Goal: Task Accomplishment & Management: Use online tool/utility

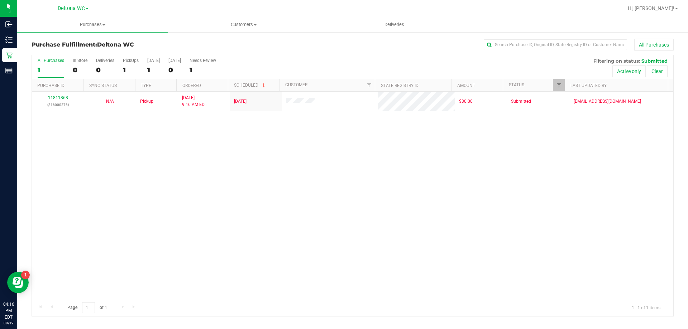
click at [62, 68] on div "1" at bounding box center [51, 70] width 27 height 8
click at [0, 0] on input "All Purchases 1" at bounding box center [0, 0] width 0 height 0
click at [97, 28] on uib-tab-heading "Purchases Summary of purchases Fulfillment All purchases" at bounding box center [92, 24] width 151 height 15
click at [89, 43] on span "Summary of purchases" at bounding box center [53, 43] width 73 height 6
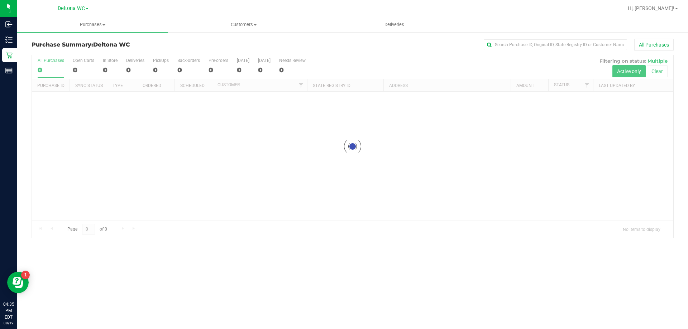
click at [364, 49] on div "All Purchases" at bounding box center [459, 45] width 428 height 12
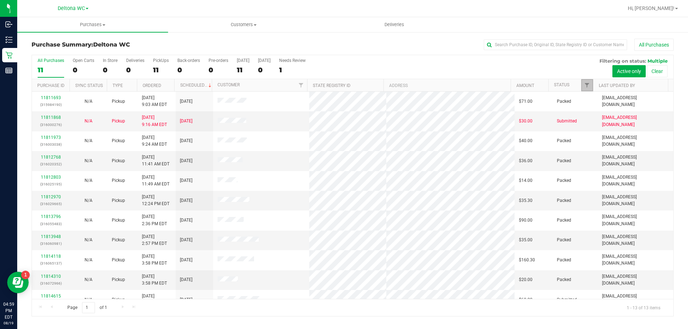
click at [583, 86] on link "Filter" at bounding box center [587, 85] width 12 height 12
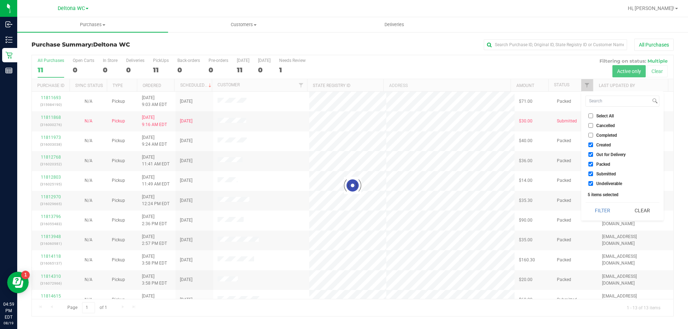
click at [594, 118] on label "Select All" at bounding box center [600, 116] width 25 height 5
click at [593, 118] on input "Select All" at bounding box center [590, 116] width 5 height 5
checkbox input "true"
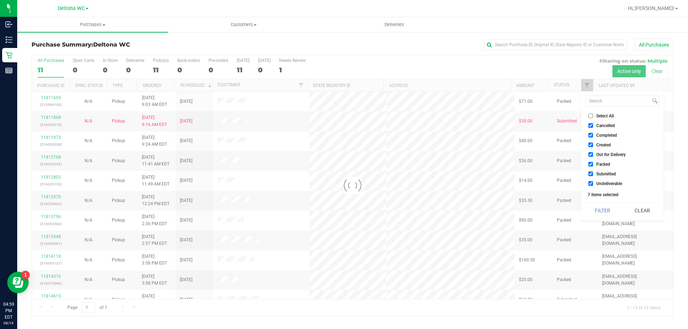
checkbox input "false"
checkbox input "true"
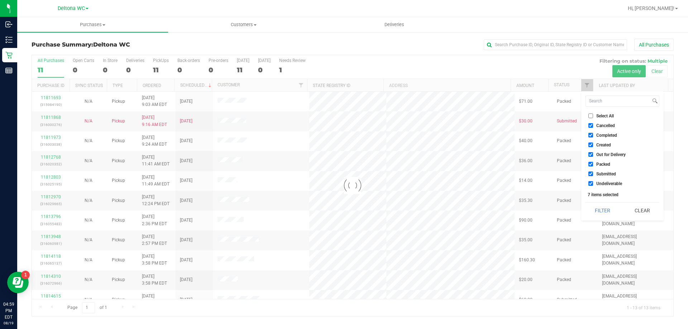
checkbox input "true"
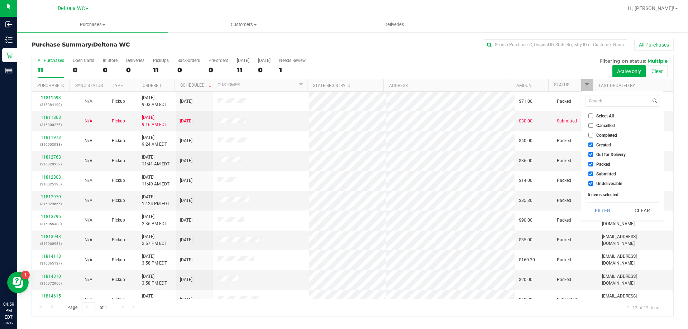
click at [594, 117] on label "Select All" at bounding box center [600, 116] width 25 height 5
click at [593, 117] on input "Select All" at bounding box center [590, 116] width 5 height 5
checkbox input "true"
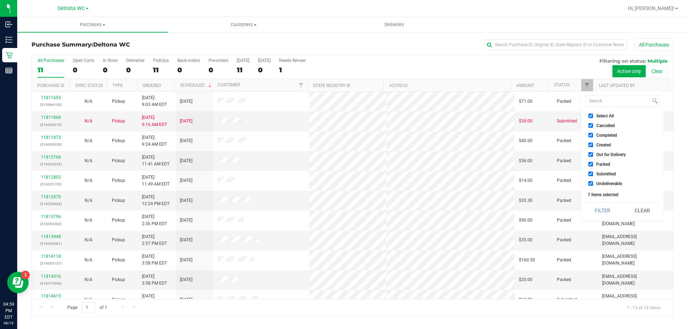
click at [599, 114] on span "Select All" at bounding box center [605, 116] width 18 height 4
click at [593, 114] on input "Select All" at bounding box center [590, 116] width 5 height 5
checkbox input "false"
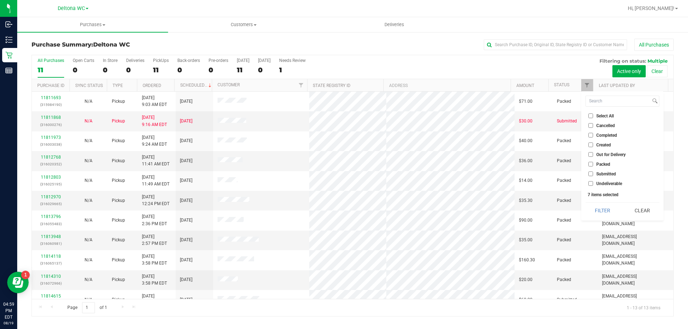
checkbox input "false"
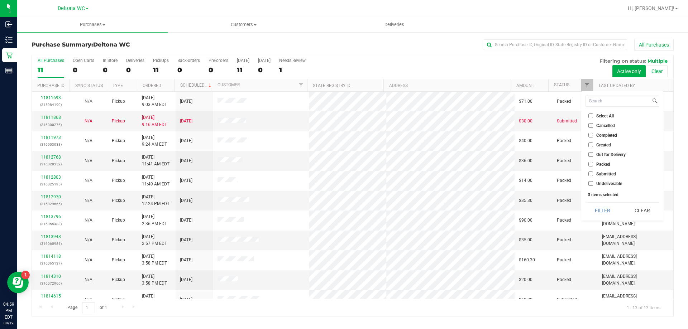
click at [609, 173] on span "Submitted" at bounding box center [606, 174] width 20 height 4
click at [593, 173] on input "Submitted" at bounding box center [590, 174] width 5 height 5
checkbox input "true"
click at [605, 209] on button "Filter" at bounding box center [602, 211] width 34 height 16
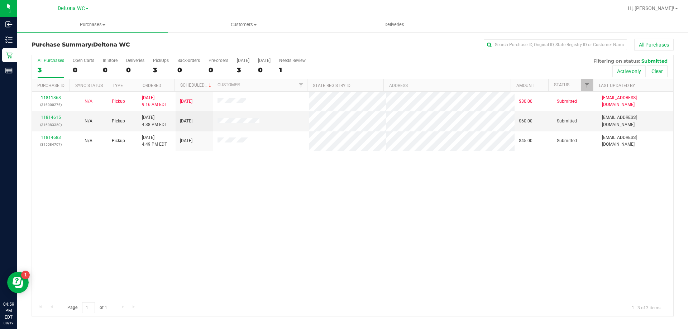
click at [301, 235] on div "11811868 (316000276) N/A Pickup 8/19/2025 9:16 AM EDT 8/19/2025 $30.00 Submitte…" at bounding box center [352, 195] width 641 height 207
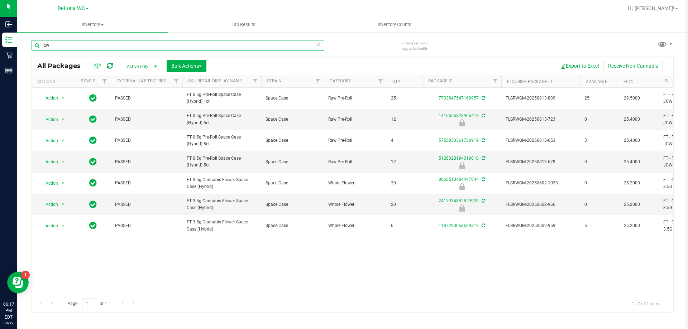
drag, startPoint x: 0, startPoint y: 0, endPoint x: 22, endPoint y: 51, distance: 55.5
click at [22, 52] on div "Include items not tagged for facility jcw All Packages Active Only Active Only …" at bounding box center [352, 141] width 671 height 219
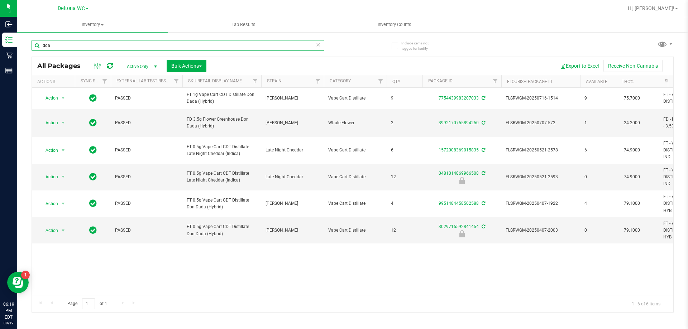
drag, startPoint x: 73, startPoint y: 46, endPoint x: 31, endPoint y: 57, distance: 43.6
click at [31, 56] on div "Include items not tagged for facility dda All Packages Active Only Active Only …" at bounding box center [352, 141] width 671 height 219
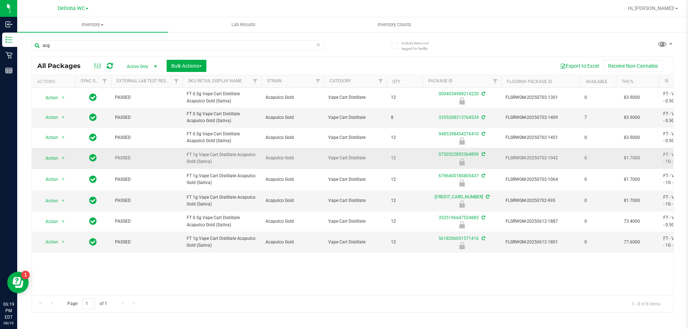
click at [202, 160] on span "FT 1g Vape Cart Distillate Acapulco Gold (Sativa)" at bounding box center [222, 159] width 70 height 14
click at [202, 159] on span "FT 1g Vape Cart Distillate Acapulco Gold (Sativa)" at bounding box center [222, 159] width 70 height 14
copy tr "FT 1g Vape Cart Distillate Acapulco Gold (Sativa)"
click at [81, 43] on input "acg" at bounding box center [178, 45] width 293 height 11
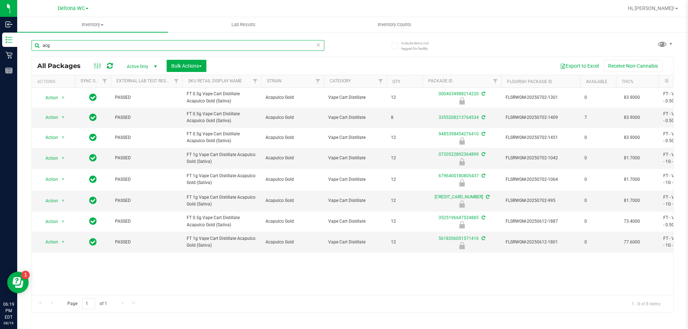
click at [81, 43] on input "acg" at bounding box center [178, 45] width 293 height 11
paste input "FT 1g Vape Cart Distillate Acapulco Gold (Sativa)"
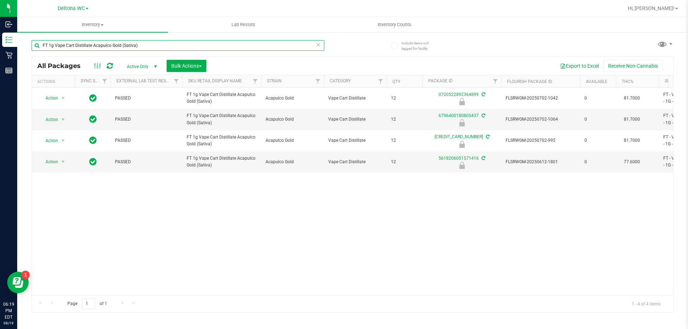
type input "FT 1g Vape Cart Distillate Acapulco Gold (Sativa)"
click at [355, 235] on div "Action Action Edit attributes Global inventory Locate package Package audit log…" at bounding box center [352, 191] width 641 height 207
drag, startPoint x: 50, startPoint y: 119, endPoint x: 58, endPoint y: 140, distance: 22.4
click at [50, 120] on span "Action" at bounding box center [48, 120] width 19 height 10
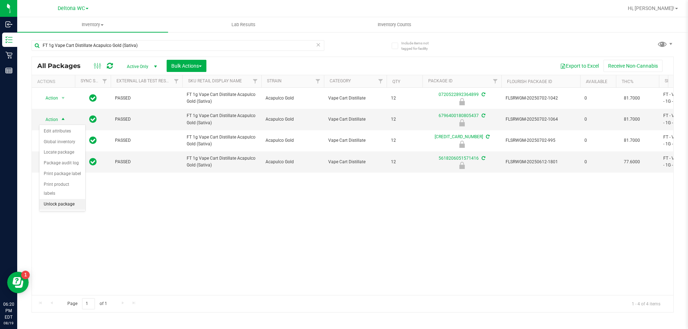
click at [72, 200] on li "Unlock package" at bounding box center [62, 204] width 46 height 11
